Goal: Information Seeking & Learning: Learn about a topic

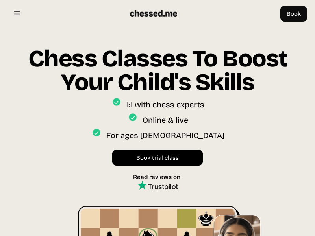
scroll to position [27, 0]
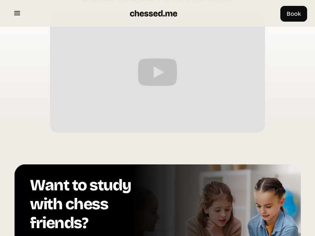
scroll to position [1490, 0]
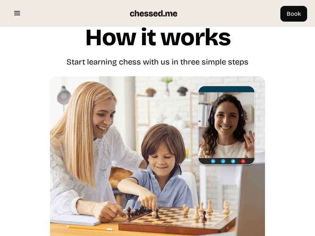
scroll to position [2288, 0]
